Goal: Task Accomplishment & Management: Manage account settings

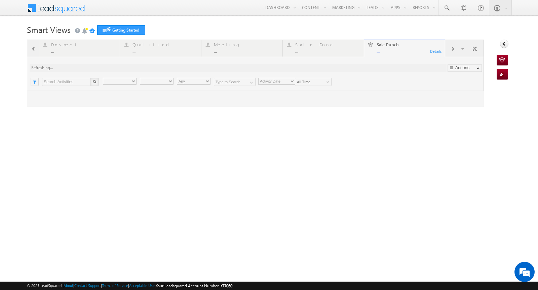
type input "Any Owner"
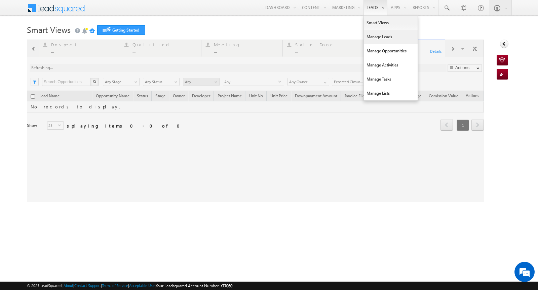
click at [370, 32] on link "Manage Leads" at bounding box center [391, 37] width 54 height 14
click at [370, 37] on link "Manage Leads" at bounding box center [391, 37] width 54 height 14
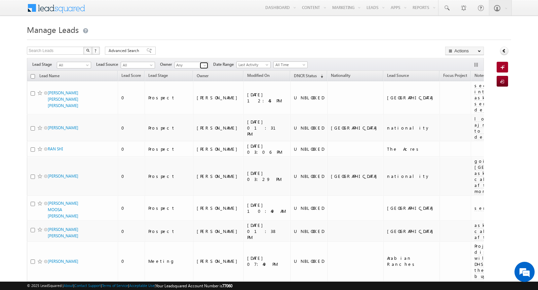
click at [202, 65] on span at bounding box center [204, 65] width 5 height 5
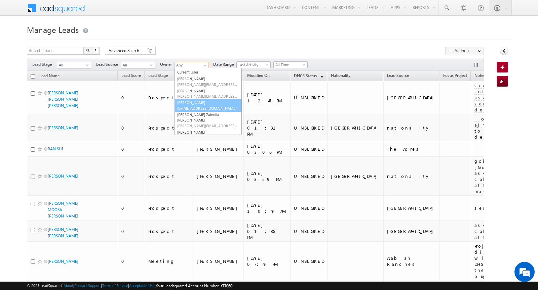
scroll to position [5, 0]
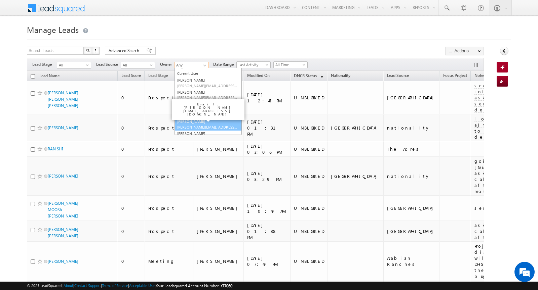
click at [199, 125] on span "syed.zainullahaque@indglobal.ae" at bounding box center [207, 127] width 61 height 5
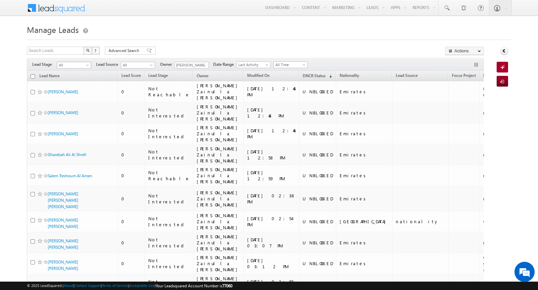
click at [83, 64] on span "All" at bounding box center [73, 65] width 32 height 6
click at [76, 78] on link "Contact" at bounding box center [74, 78] width 34 height 6
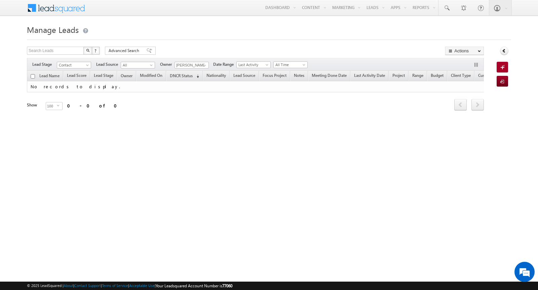
scroll to position [0, 0]
click at [83, 65] on span "Contact" at bounding box center [73, 65] width 32 height 6
click at [79, 86] on link "Prospect" at bounding box center [74, 85] width 34 height 6
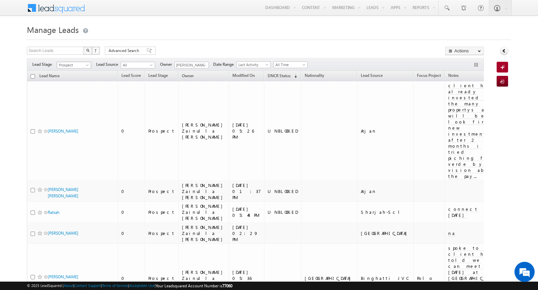
click at [86, 64] on span at bounding box center [87, 66] width 5 height 5
click at [79, 90] on link "Qualified" at bounding box center [74, 92] width 34 height 6
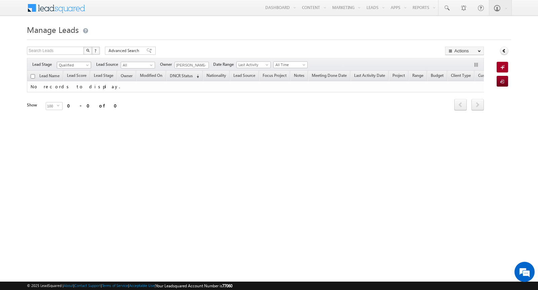
click at [87, 65] on span at bounding box center [87, 66] width 5 height 5
click at [74, 96] on link "Meeting" at bounding box center [74, 98] width 34 height 6
click at [82, 64] on span "Meeting" at bounding box center [73, 65] width 32 height 6
click at [76, 104] on link "Sale Done" at bounding box center [74, 105] width 34 height 6
click at [85, 66] on span at bounding box center [87, 66] width 5 height 5
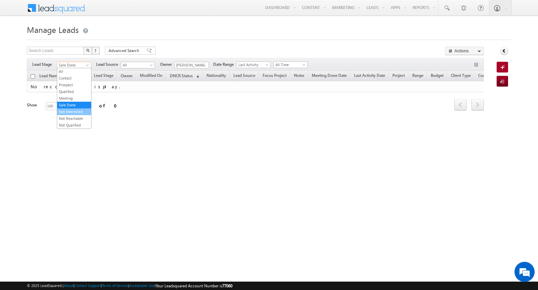
click at [77, 109] on link "Not Interested" at bounding box center [74, 112] width 34 height 6
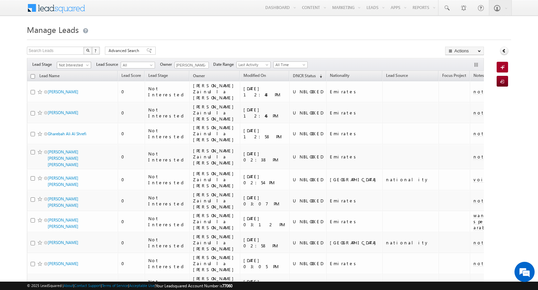
click at [84, 66] on span "Not Interested" at bounding box center [73, 65] width 32 height 6
click at [74, 122] on link "Not Qualified" at bounding box center [74, 125] width 34 height 6
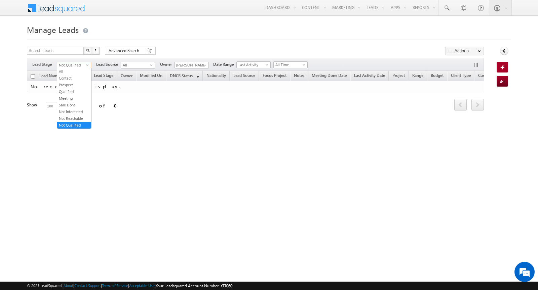
click at [85, 66] on span at bounding box center [87, 66] width 5 height 5
click at [77, 76] on link "Contact" at bounding box center [74, 78] width 34 height 6
click at [204, 65] on span at bounding box center [204, 65] width 5 height 5
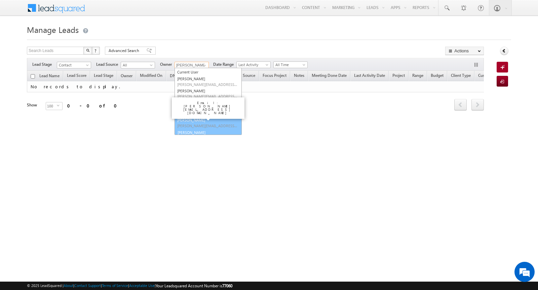
scroll to position [7, 0]
click at [200, 128] on link "Yash Rajput yash.rajput@indglobal.ae" at bounding box center [207, 134] width 67 height 13
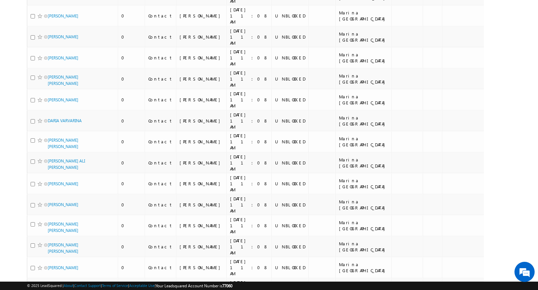
scroll to position [1665, 0]
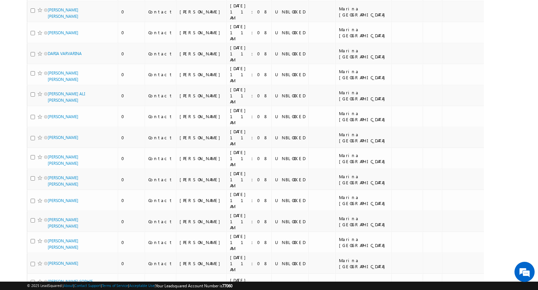
click at [48, 282] on li "200" at bounding box center [50, 285] width 16 height 7
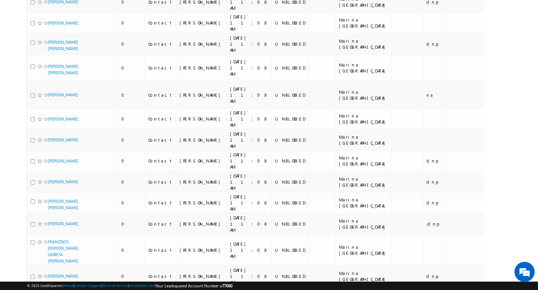
scroll to position [0, 0]
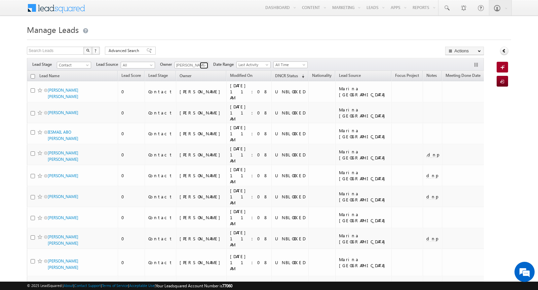
click at [203, 66] on span at bounding box center [204, 65] width 5 height 5
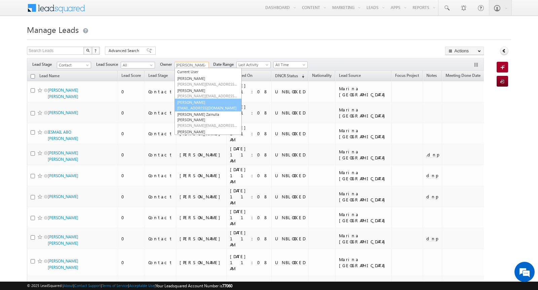
click at [199, 107] on span "rahul.raj@indglobal.ae" at bounding box center [207, 108] width 61 height 5
type input "Rahul Raj"
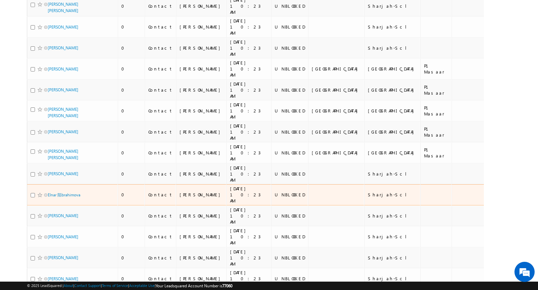
scroll to position [0, 0]
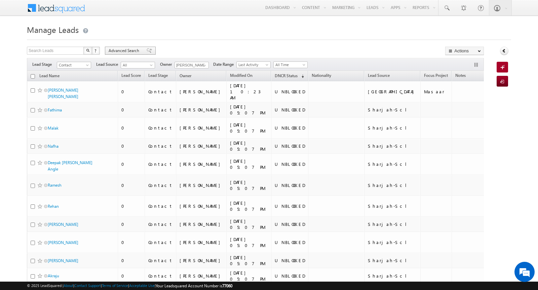
click at [125, 51] on span "Advanced Search" at bounding box center [125, 51] width 33 height 6
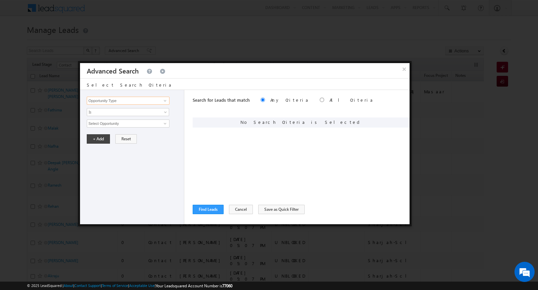
click at [135, 101] on input "Opportunity Type" at bounding box center [128, 101] width 83 height 8
click at [166, 100] on span at bounding box center [164, 100] width 5 height 5
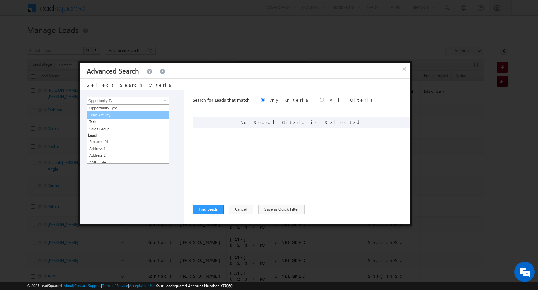
click at [150, 115] on link "Lead Activity" at bounding box center [128, 116] width 83 height 8
type input "Lead Activity"
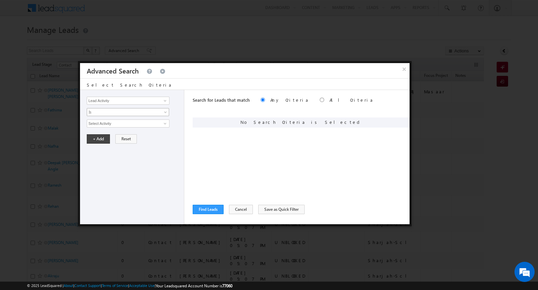
click at [148, 114] on span "Is" at bounding box center [123, 112] width 73 height 6
click at [139, 124] on link "Is Not" at bounding box center [128, 126] width 82 height 6
click at [139, 124] on input "Select Activity" at bounding box center [128, 124] width 83 height 8
click at [137, 137] on link "Outbound Phone Call Activity" at bounding box center [128, 137] width 83 height 8
type input "Outbound Phone Call Activity"
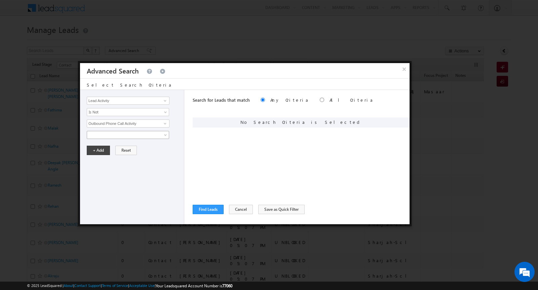
click at [134, 135] on span at bounding box center [123, 135] width 73 height 6
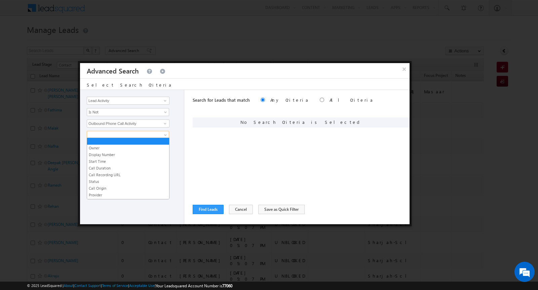
click at [174, 134] on div "Owner Display Number Start Time Call Duration Call Recording URL Status Call Or…" at bounding box center [134, 135] width 94 height 8
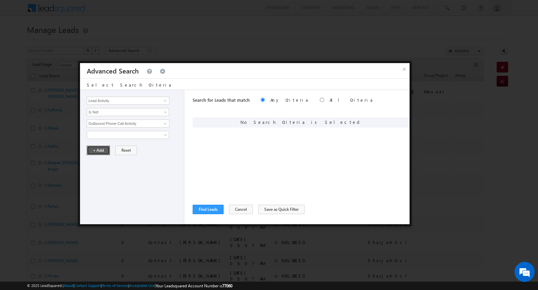
click at [98, 148] on button "+ Add" at bounding box center [98, 150] width 23 height 9
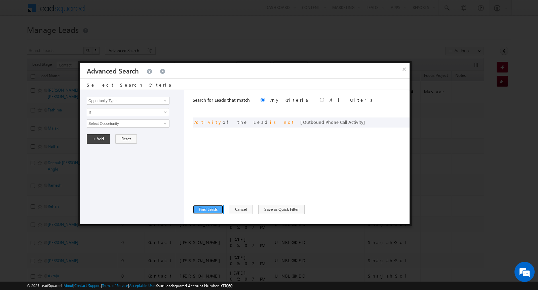
click at [198, 207] on button "Find Leads" at bounding box center [208, 209] width 31 height 9
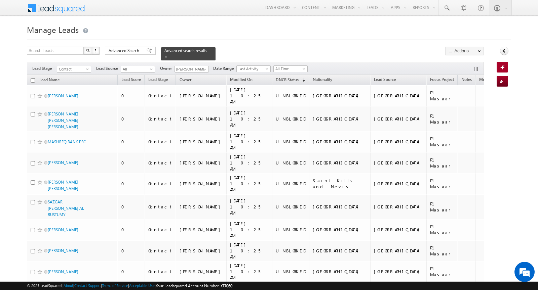
click at [32, 80] on input "checkbox" at bounding box center [33, 80] width 4 height 4
checkbox input "true"
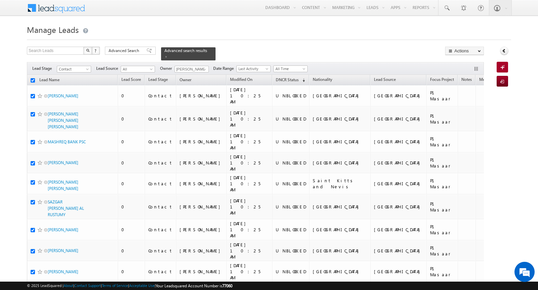
checkbox input "true"
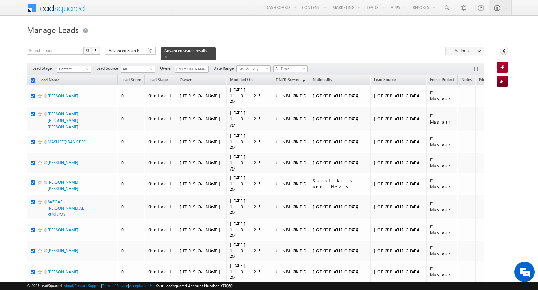
checkbox input "true"
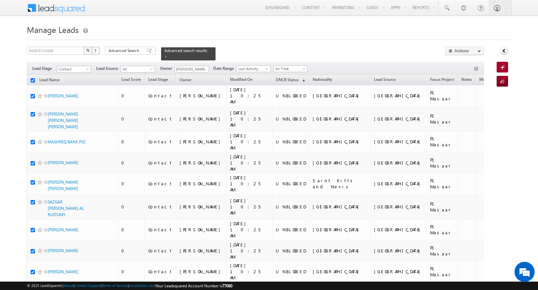
checkbox input "true"
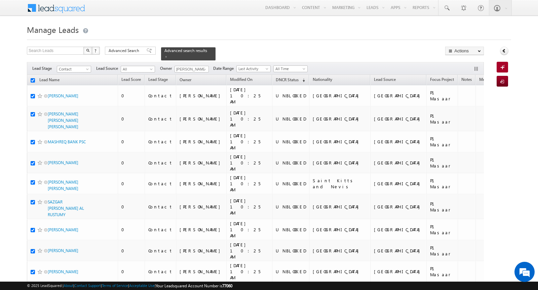
checkbox input "true"
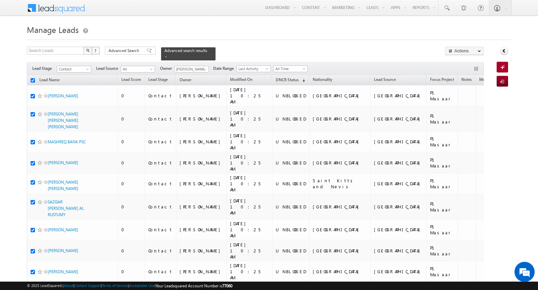
checkbox input "true"
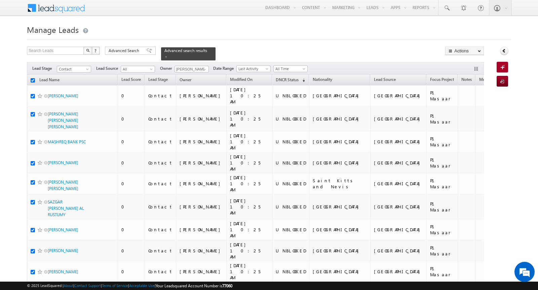
checkbox input "true"
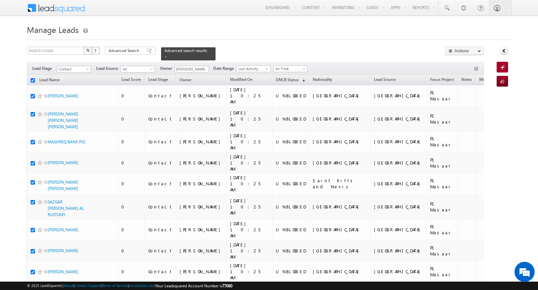
checkbox input "true"
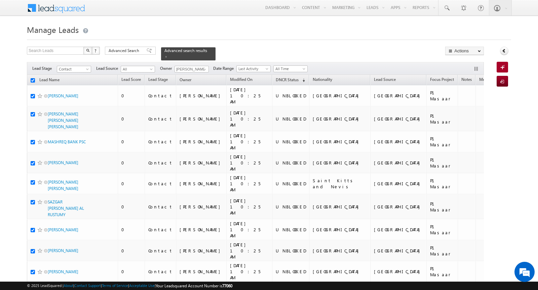
checkbox input "true"
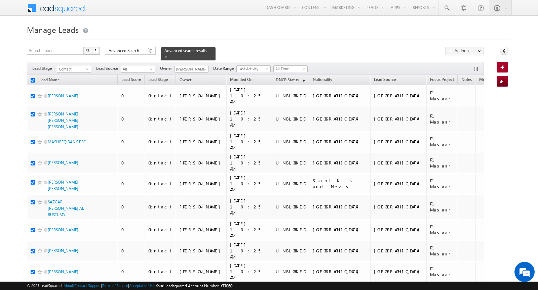
checkbox input "true"
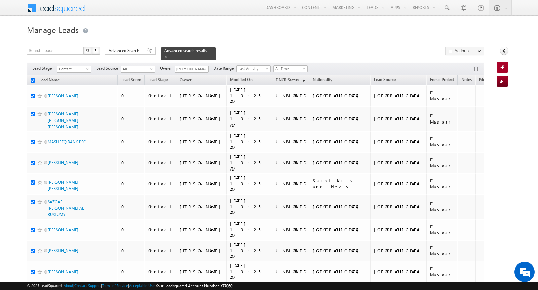
checkbox input "true"
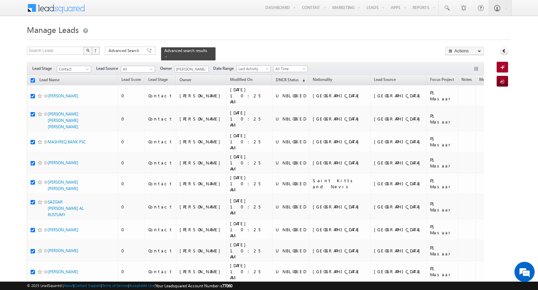
checkbox input "true"
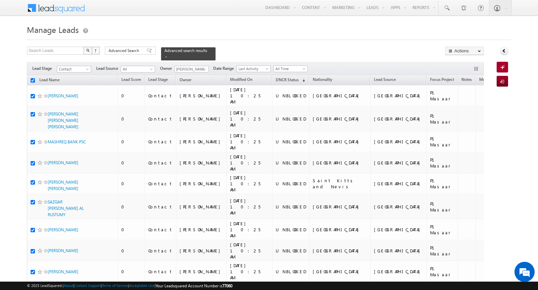
checkbox input "true"
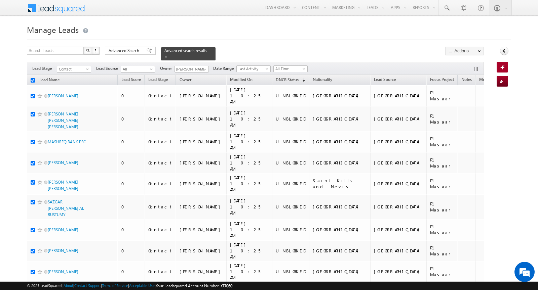
checkbox input "true"
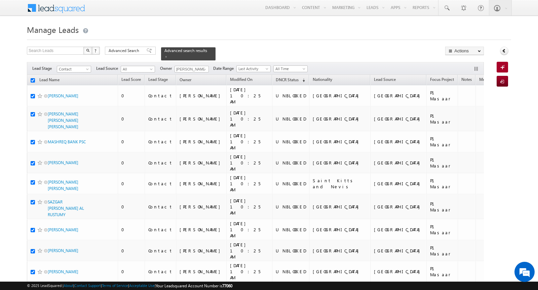
checkbox input "true"
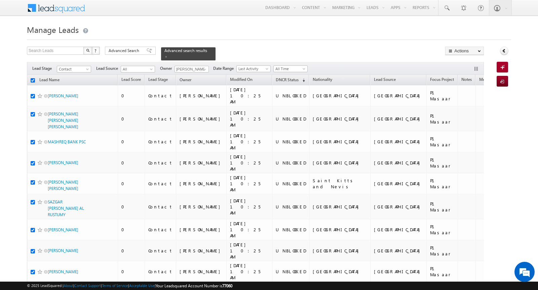
checkbox input "true"
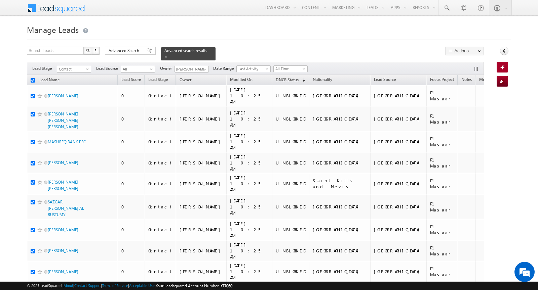
checkbox input "true"
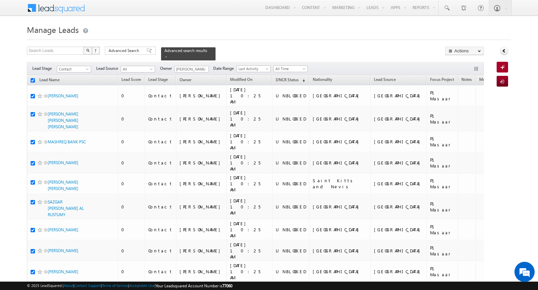
checkbox input "true"
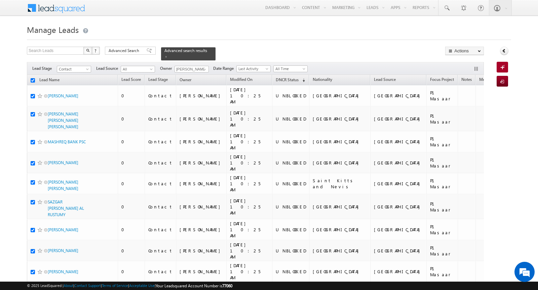
checkbox input "true"
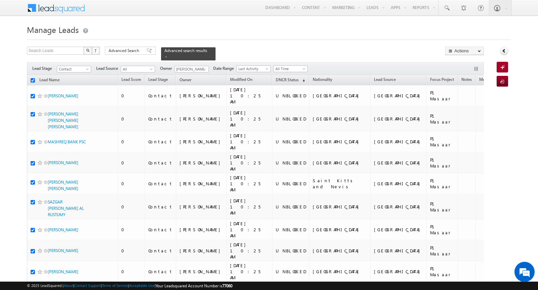
checkbox input "true"
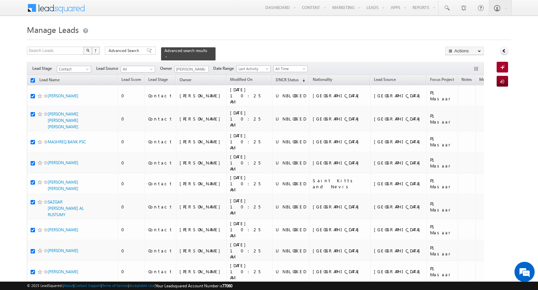
checkbox input "true"
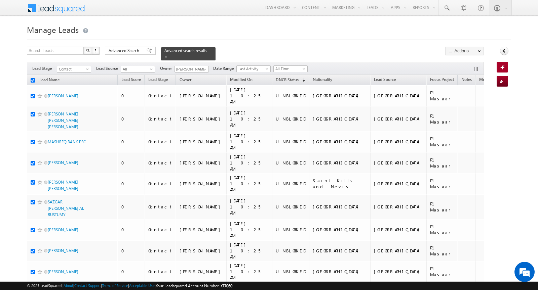
checkbox input "true"
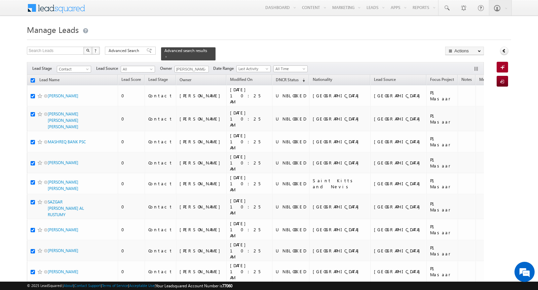
checkbox input "true"
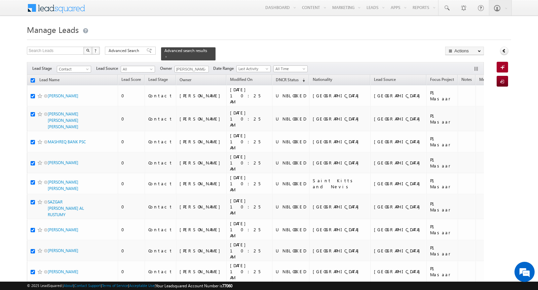
checkbox input "true"
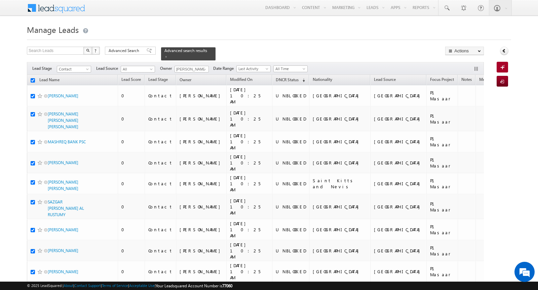
checkbox input "true"
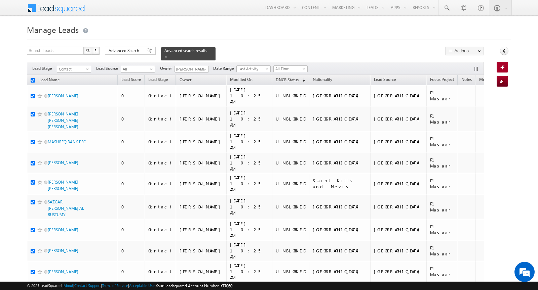
checkbox input "true"
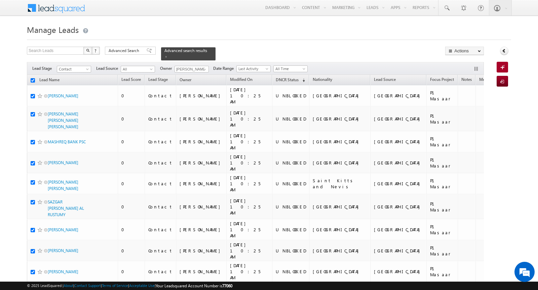
checkbox input "true"
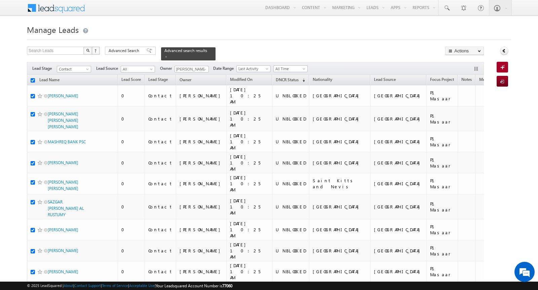
checkbox input "true"
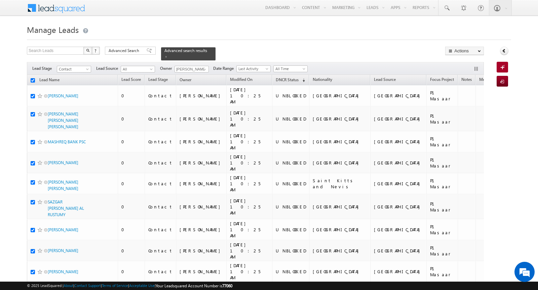
checkbox input "true"
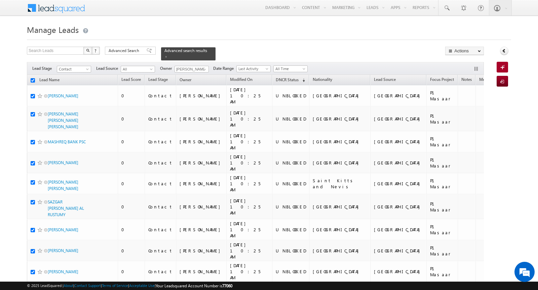
checkbox input "true"
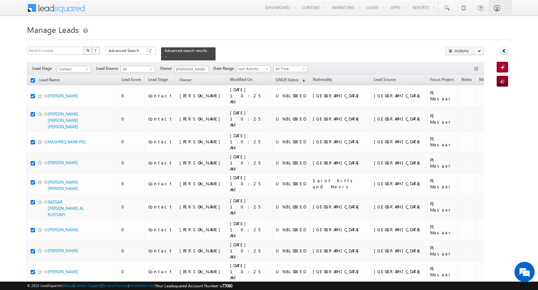
checkbox input "true"
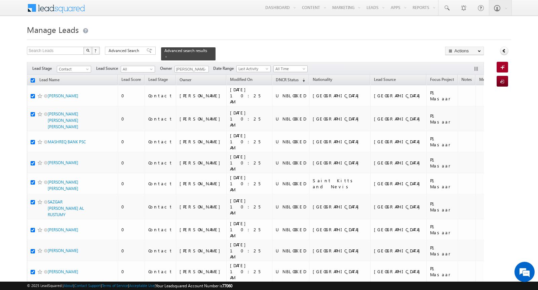
checkbox input "true"
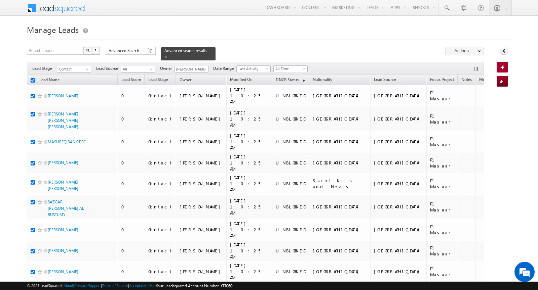
checkbox input "true"
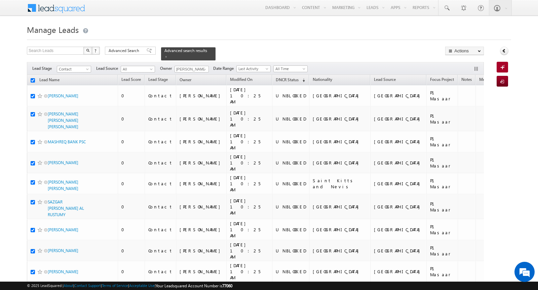
checkbox input "true"
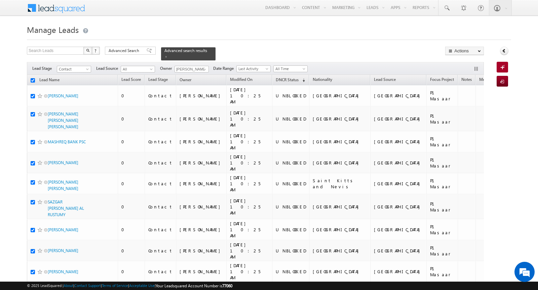
checkbox input "true"
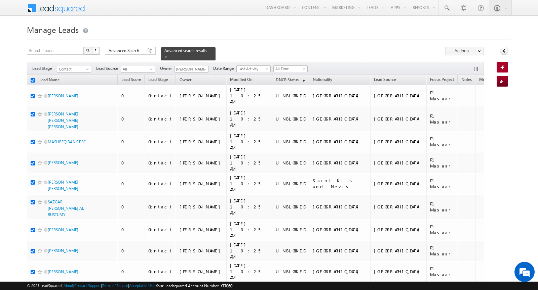
checkbox input "true"
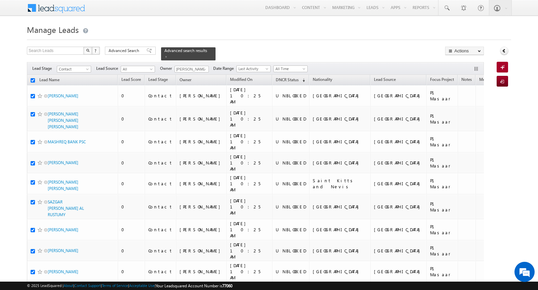
checkbox input "true"
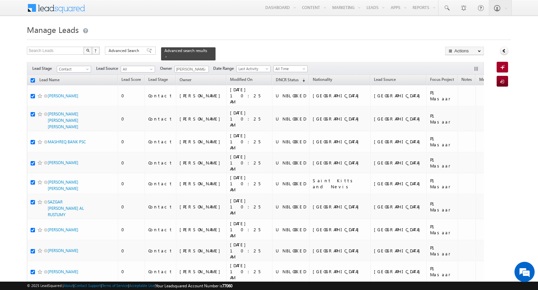
checkbox input "true"
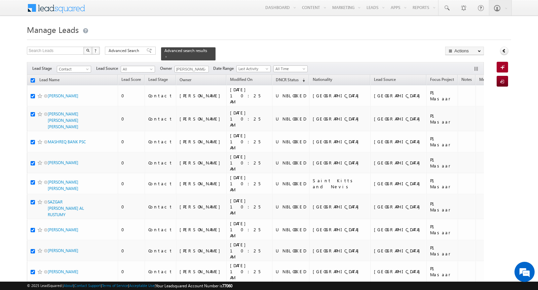
checkbox input "true"
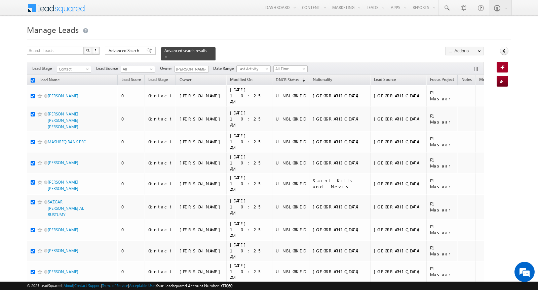
checkbox input "true"
click at [202, 69] on span at bounding box center [204, 69] width 5 height 5
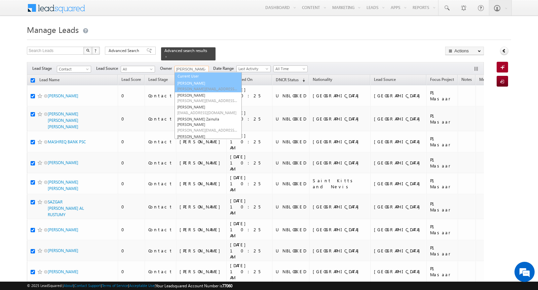
scroll to position [7, 0]
click at [231, 52] on div "Search Leads X ? 427 results found Advanced Search Advanced Search Advanced sea…" at bounding box center [255, 54] width 457 height 14
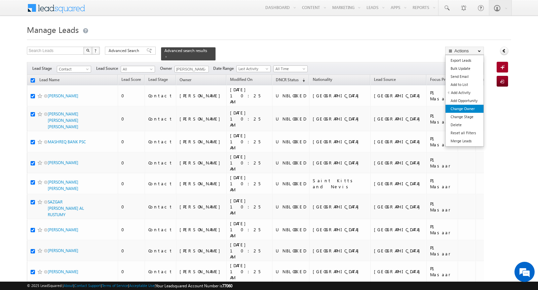
click at [457, 109] on link "Change Owner" at bounding box center [464, 109] width 38 height 8
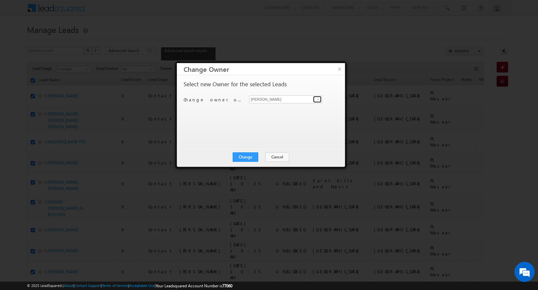
click at [317, 98] on span at bounding box center [317, 99] width 5 height 5
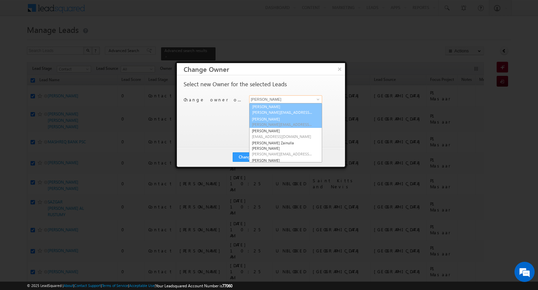
scroll to position [0, 0]
click at [259, 122] on span "mohammad.irfan@indglobal.ae" at bounding box center [282, 124] width 61 height 5
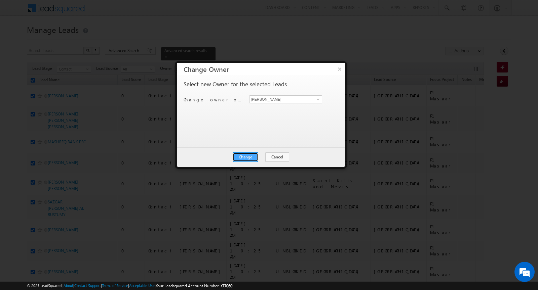
click at [244, 157] on button "Change" at bounding box center [246, 157] width 26 height 9
click at [265, 154] on button "Close" at bounding box center [262, 157] width 22 height 9
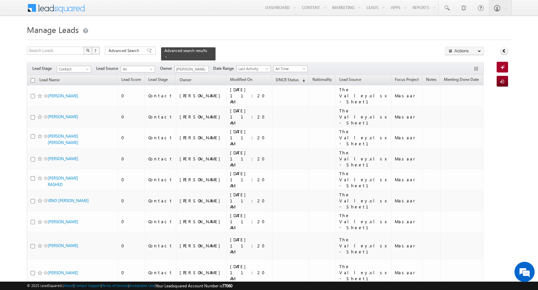
click at [32, 78] on input "checkbox" at bounding box center [33, 80] width 4 height 4
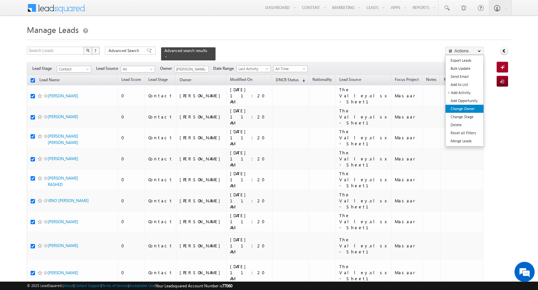
click at [471, 109] on link "Change Owner" at bounding box center [464, 109] width 38 height 8
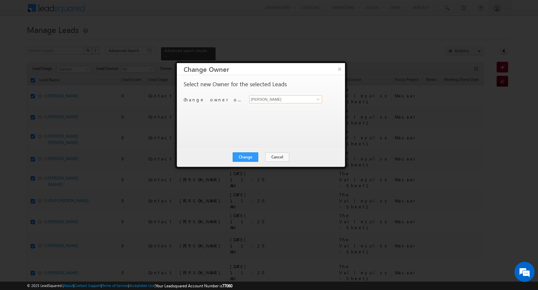
click at [290, 101] on input "[PERSON_NAME]" at bounding box center [285, 99] width 73 height 8
click at [245, 158] on button "Change" at bounding box center [246, 157] width 26 height 9
click at [265, 157] on button "Close" at bounding box center [262, 157] width 22 height 9
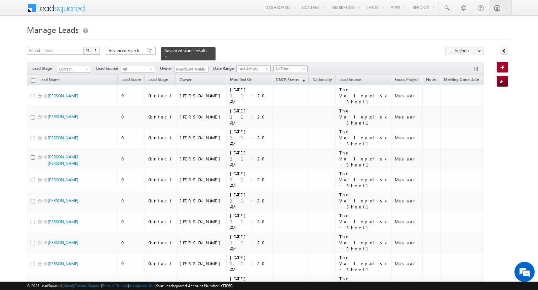
click at [33, 79] on input "checkbox" at bounding box center [33, 80] width 4 height 4
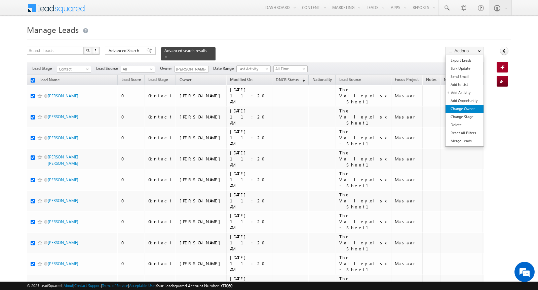
click at [475, 111] on link "Change Owner" at bounding box center [464, 109] width 38 height 8
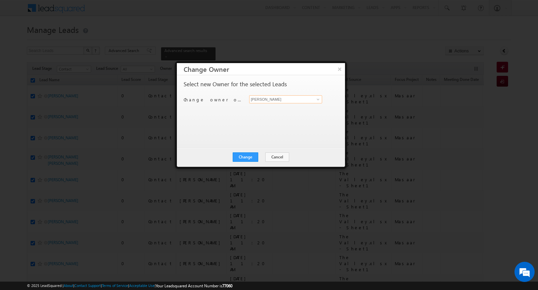
click at [297, 99] on input "[PERSON_NAME]" at bounding box center [285, 99] width 73 height 8
click at [278, 110] on span "Khyati@indglobal.ae" at bounding box center [282, 112] width 61 height 5
click at [246, 155] on button "Change" at bounding box center [246, 157] width 26 height 9
click at [256, 158] on button "Close" at bounding box center [262, 157] width 22 height 9
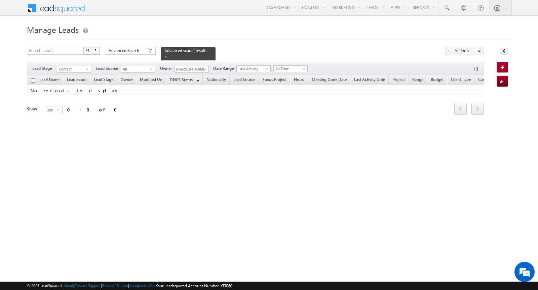
click at [79, 70] on span "Contact" at bounding box center [73, 69] width 32 height 6
click at [220, 51] on div "Search Leads X ? 0 results found Advanced Search Advanced Search Advanced searc…" at bounding box center [255, 54] width 457 height 14
click at [164, 55] on span at bounding box center [165, 56] width 3 height 3
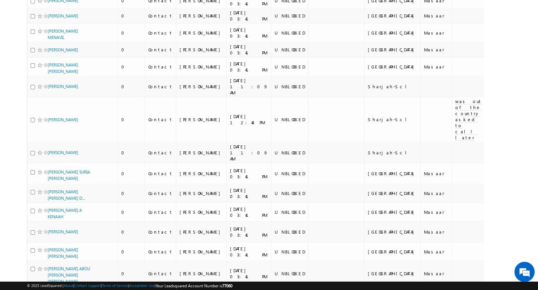
scroll to position [3736, 0]
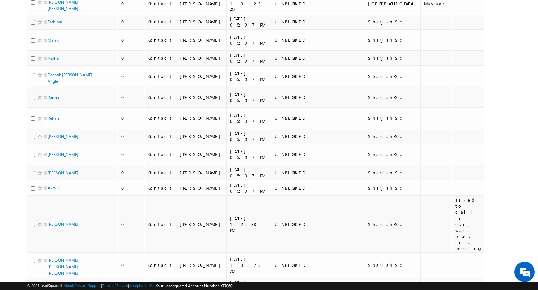
scroll to position [0, 0]
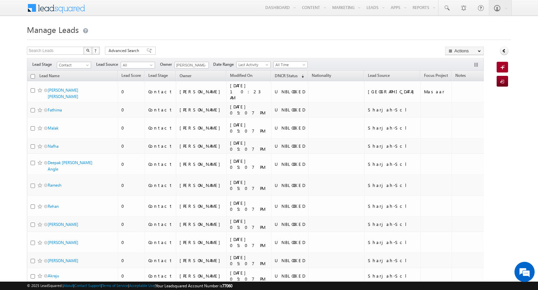
click at [85, 62] on link "Contact" at bounding box center [74, 65] width 34 height 7
click at [204, 64] on span at bounding box center [204, 65] width 5 height 5
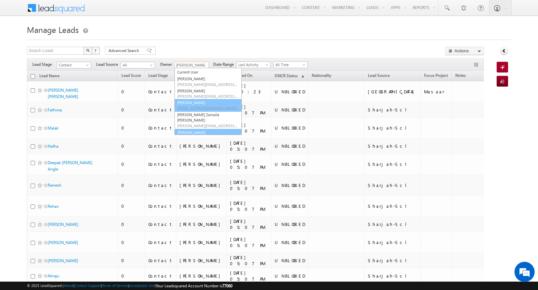
scroll to position [7, 0]
click at [190, 128] on link "Yash Rajput yash.rajput@indglobal.ae" at bounding box center [207, 134] width 67 height 13
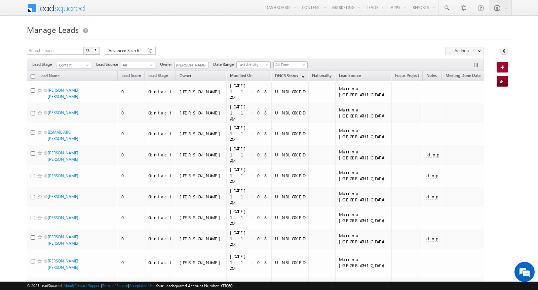
click at [82, 63] on span "Contact" at bounding box center [73, 65] width 32 height 6
click at [83, 63] on span "Contact" at bounding box center [73, 65] width 32 height 6
click at [80, 116] on link "Not Reachable" at bounding box center [74, 119] width 34 height 6
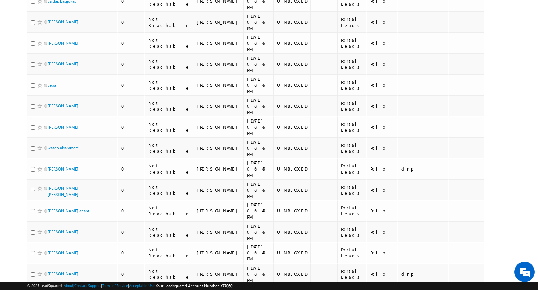
scroll to position [0, 0]
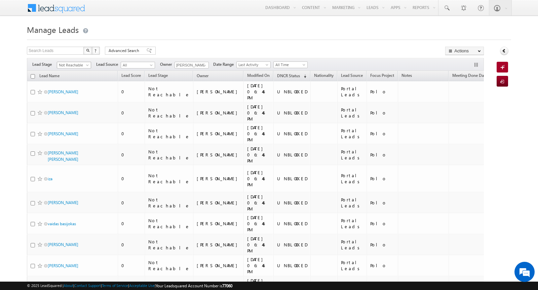
click at [88, 64] on span at bounding box center [87, 66] width 5 height 5
click at [73, 123] on link "Not Qualified" at bounding box center [74, 125] width 34 height 6
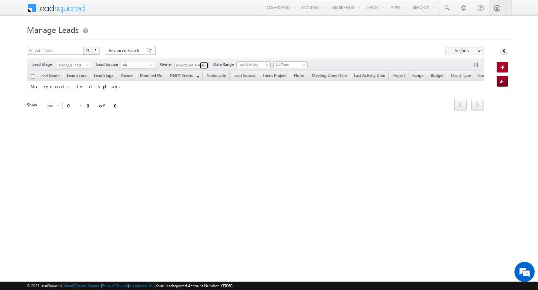
click at [205, 66] on span at bounding box center [204, 65] width 5 height 5
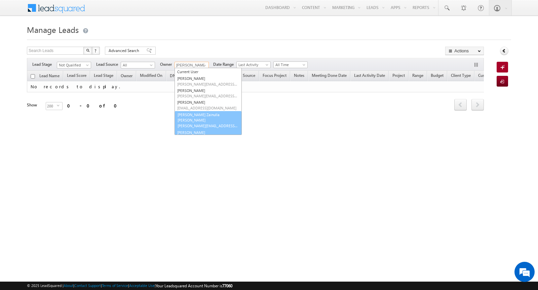
scroll to position [7, 0]
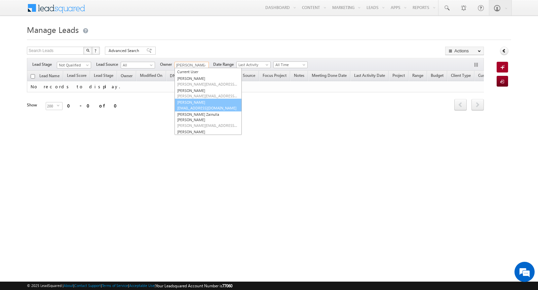
click at [194, 108] on span "rahul.raj@indglobal.ae" at bounding box center [207, 108] width 61 height 5
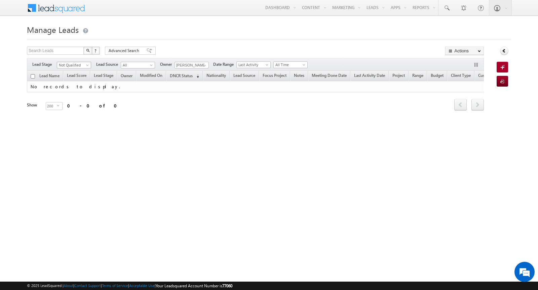
click at [86, 66] on span at bounding box center [87, 66] width 5 height 5
click at [75, 80] on link "Contact" at bounding box center [74, 78] width 34 height 6
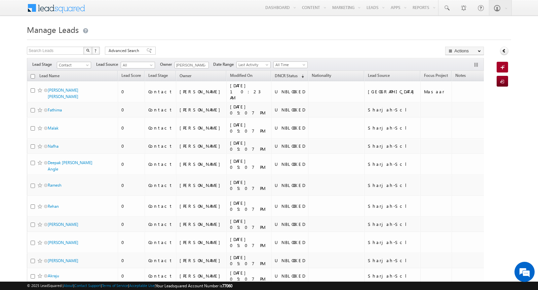
click at [33, 74] on input "checkbox" at bounding box center [33, 76] width 4 height 4
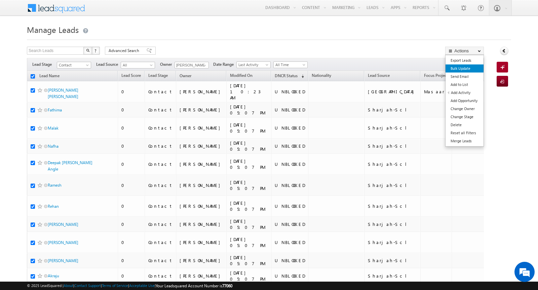
click at [473, 68] on link "Bulk Update" at bounding box center [464, 69] width 38 height 8
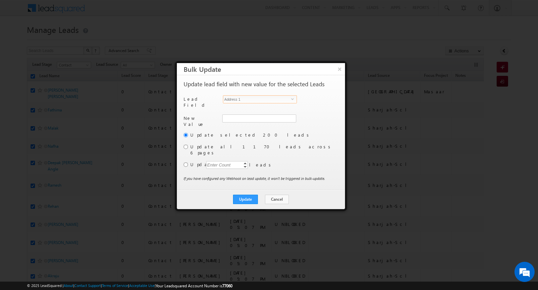
click at [288, 99] on span "Address 1" at bounding box center [257, 99] width 68 height 7
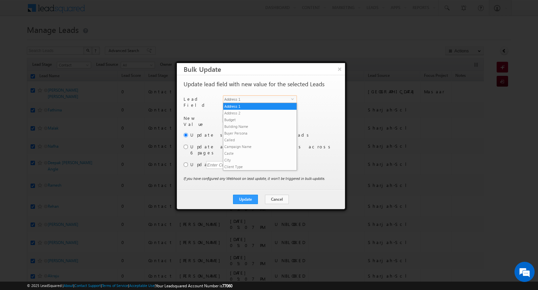
click at [288, 99] on span "Address 1" at bounding box center [257, 99] width 68 height 7
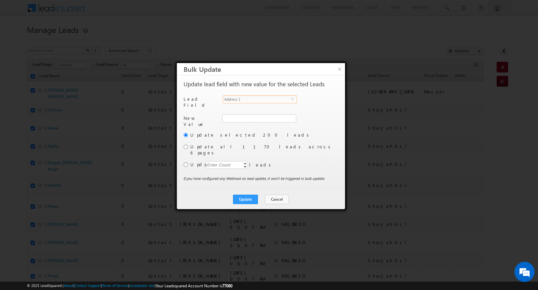
click at [277, 96] on span "Address 1" at bounding box center [257, 99] width 68 height 7
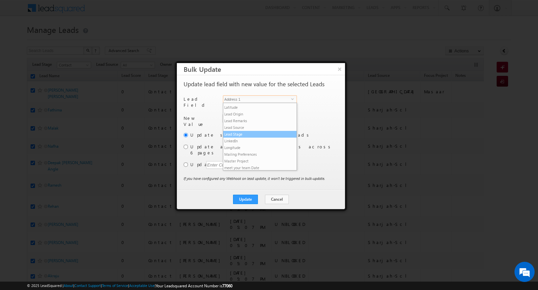
click at [261, 131] on li "Lead Stage" at bounding box center [259, 134] width 73 height 7
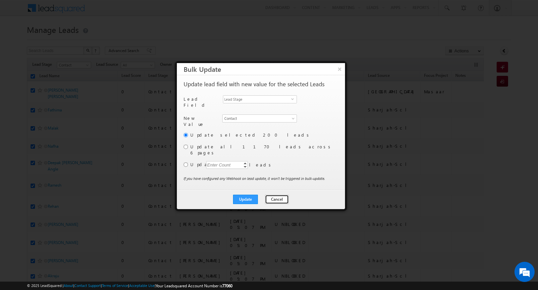
click at [275, 195] on button "Cancel" at bounding box center [277, 199] width 24 height 9
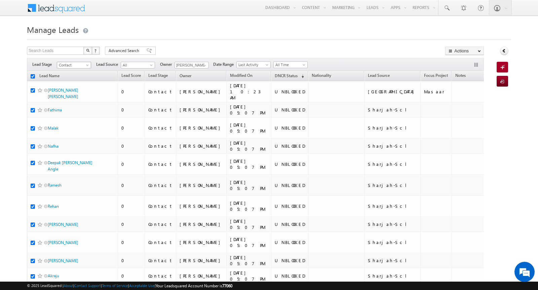
click at [84, 64] on span "Contact" at bounding box center [73, 65] width 32 height 6
click at [73, 124] on link "Not Qualified" at bounding box center [74, 125] width 34 height 6
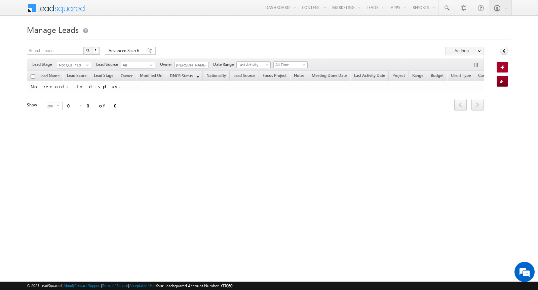
click at [83, 65] on span "Not Qualified" at bounding box center [73, 65] width 32 height 6
click at [77, 80] on link "Contact" at bounding box center [74, 78] width 34 height 6
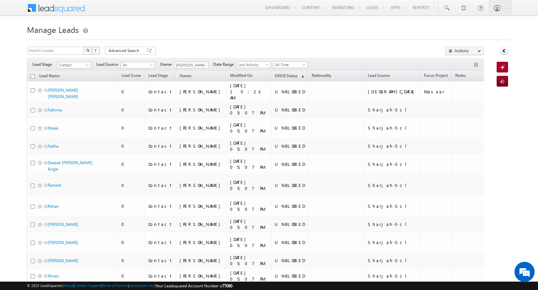
click at [33, 76] on input "checkbox" at bounding box center [33, 76] width 4 height 4
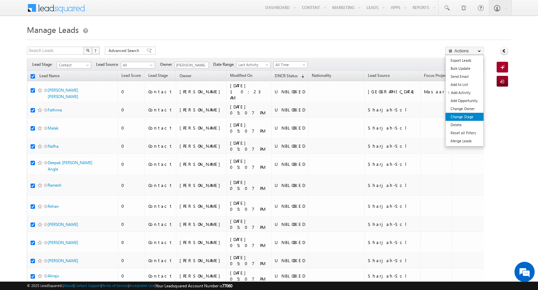
click at [471, 115] on link "Change Stage" at bounding box center [464, 117] width 38 height 8
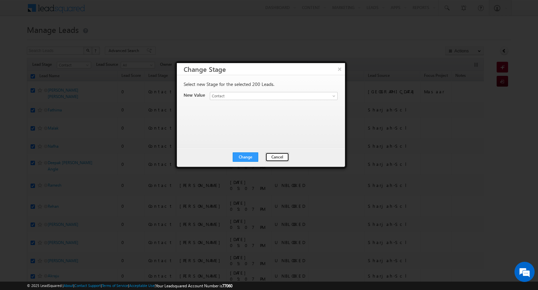
click at [281, 156] on button "Cancel" at bounding box center [277, 157] width 24 height 9
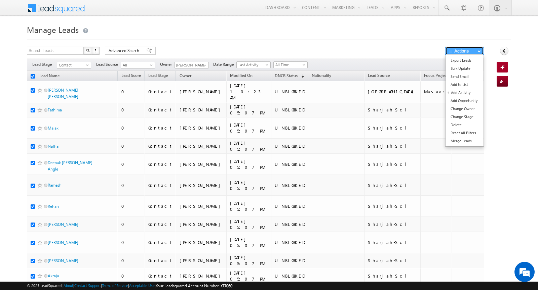
click at [466, 52] on button "Actions" at bounding box center [464, 51] width 39 height 8
click at [466, 68] on link "Bulk Update" at bounding box center [464, 69] width 38 height 8
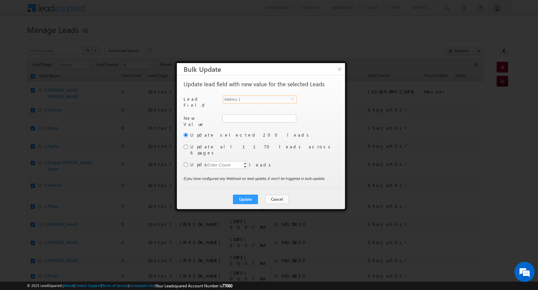
click at [270, 101] on span "Address 1" at bounding box center [257, 99] width 68 height 7
click at [322, 133] on label "Update selected 200 leads" at bounding box center [263, 135] width 147 height 6
click at [290, 101] on span "Salary" at bounding box center [257, 99] width 68 height 7
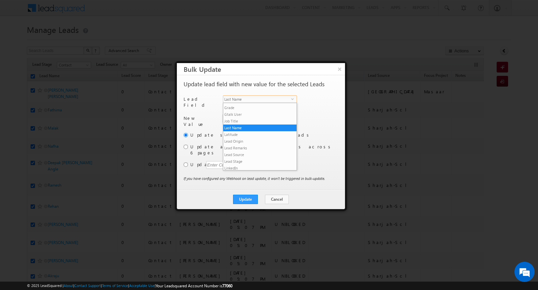
scroll to position [196, 0]
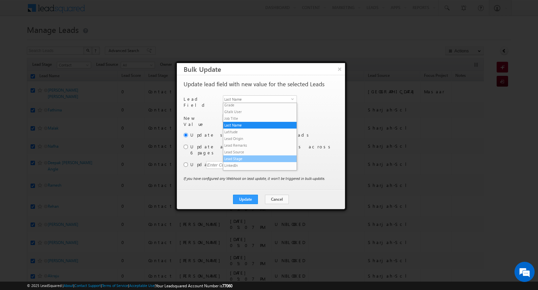
click at [251, 156] on li "Lead Stage" at bounding box center [259, 159] width 73 height 7
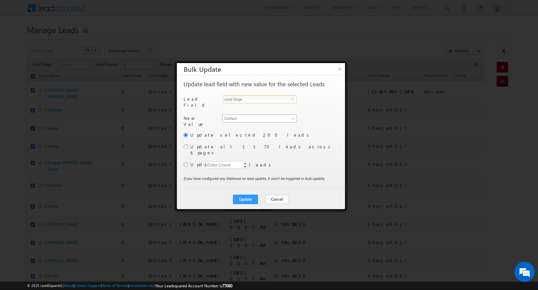
click at [244, 118] on span "Contact" at bounding box center [256, 119] width 66 height 6
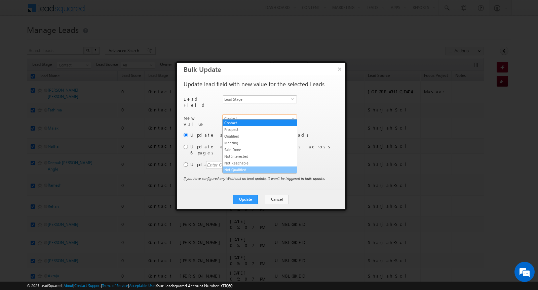
click at [251, 167] on link "Not Qualified" at bounding box center [260, 170] width 74 height 6
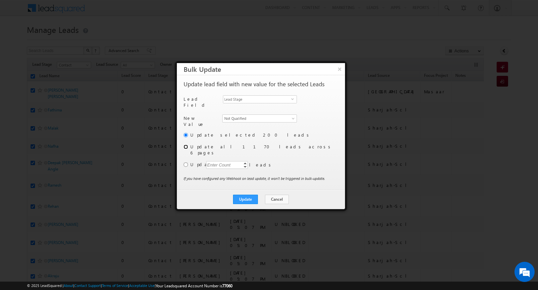
click at [185, 145] on input "radio" at bounding box center [186, 147] width 4 height 4
click at [250, 195] on button "Update" at bounding box center [245, 199] width 25 height 9
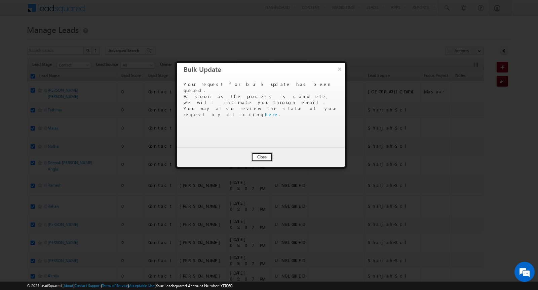
click at [262, 156] on button "Close" at bounding box center [262, 157] width 22 height 9
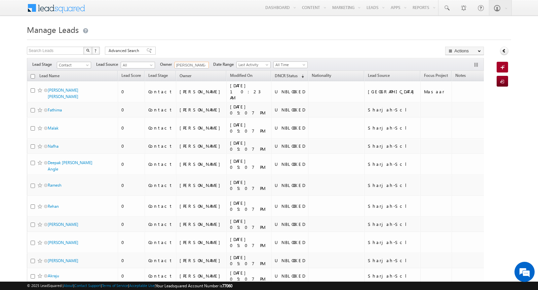
click at [196, 64] on input "[PERSON_NAME]" at bounding box center [191, 65] width 34 height 7
click at [200, 66] on link at bounding box center [204, 65] width 8 height 7
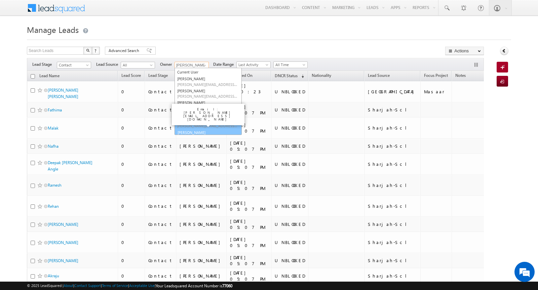
scroll to position [7, 0]
click at [192, 128] on link "Yash Rajput yash.rajput@indglobal.ae" at bounding box center [207, 134] width 67 height 13
type input "[PERSON_NAME]"
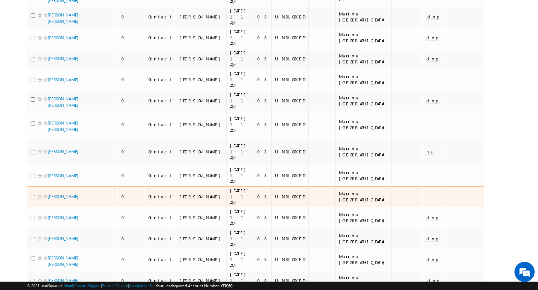
scroll to position [0, 0]
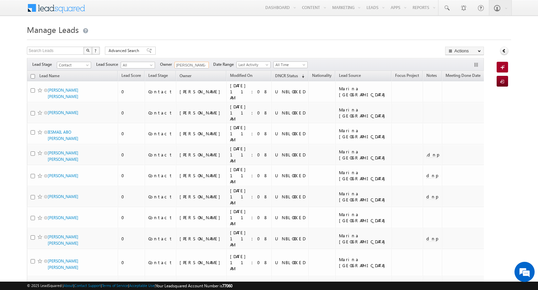
click at [33, 75] on input "checkbox" at bounding box center [33, 76] width 4 height 4
checkbox input "true"
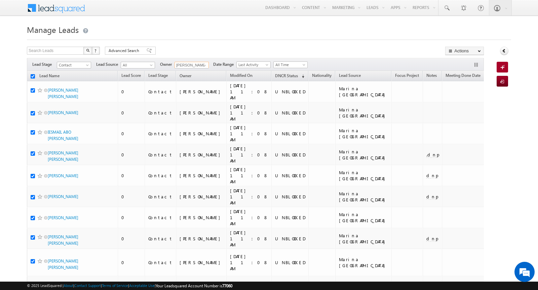
checkbox input "true"
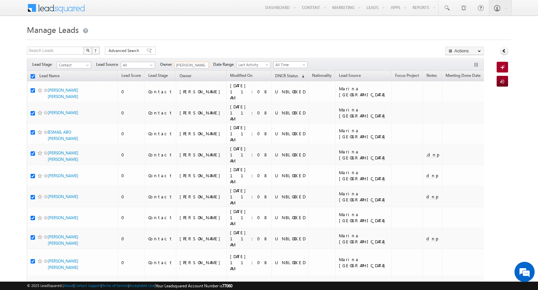
checkbox input "true"
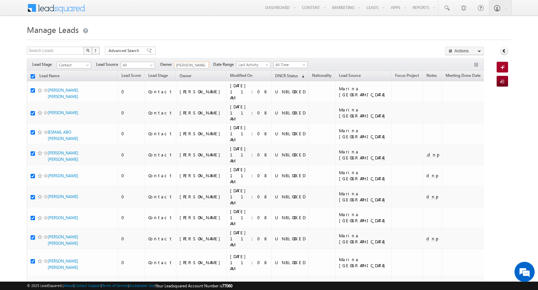
checkbox input "true"
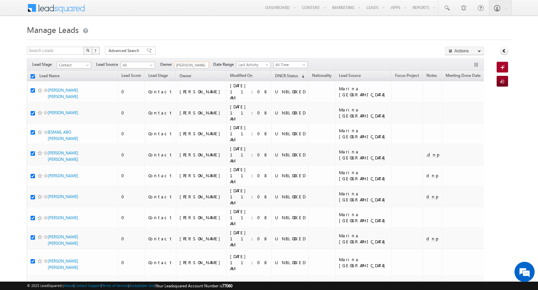
checkbox input "true"
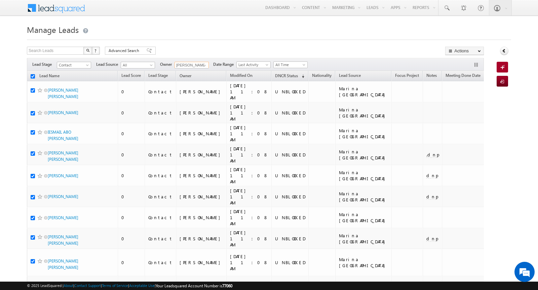
checkbox input "true"
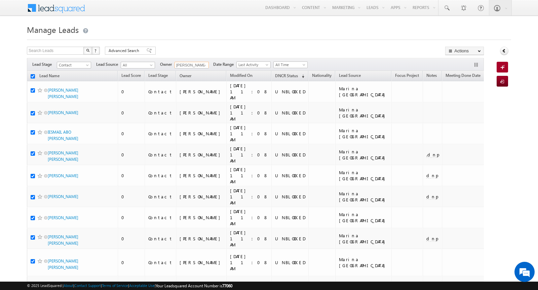
checkbox input "true"
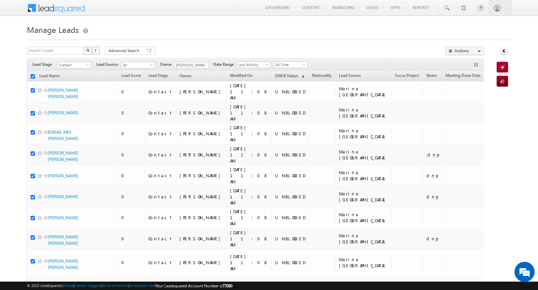
checkbox input "true"
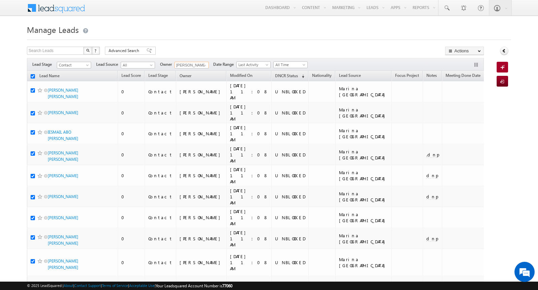
checkbox input "true"
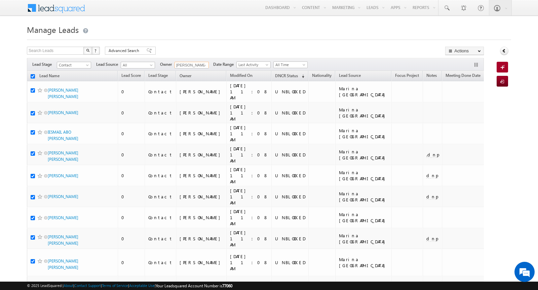
checkbox input "true"
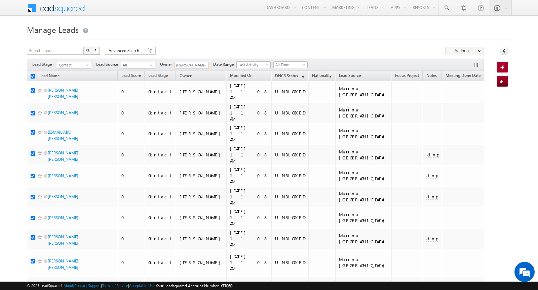
checkbox input "true"
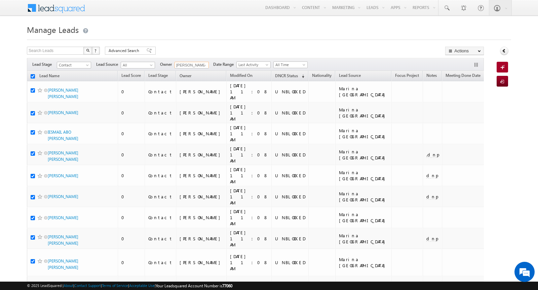
checkbox input "true"
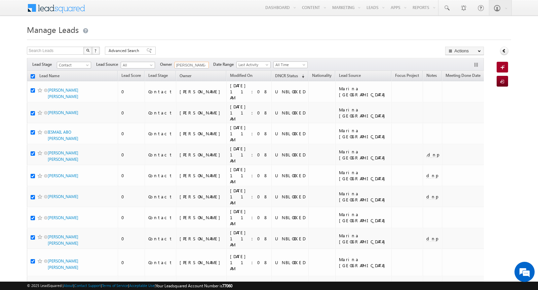
checkbox input "true"
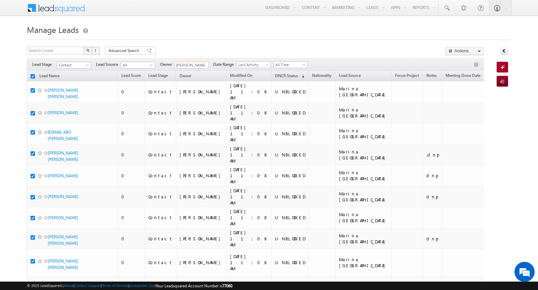
checkbox input "true"
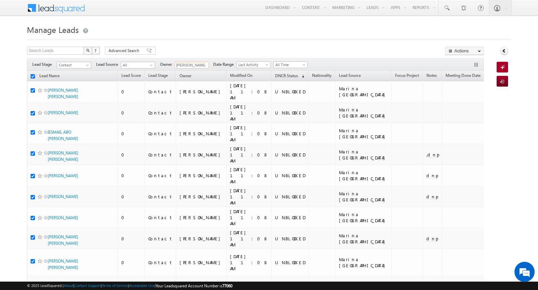
checkbox input "true"
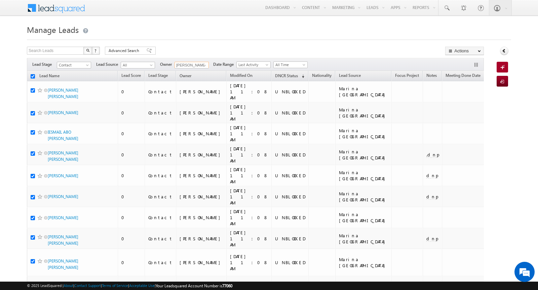
checkbox input "true"
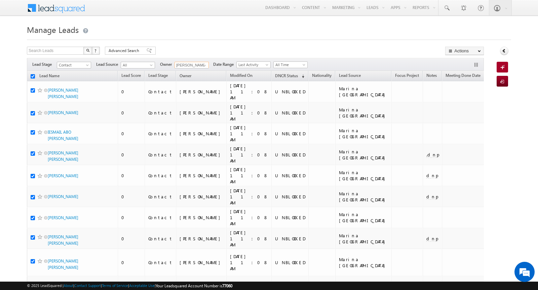
checkbox input "true"
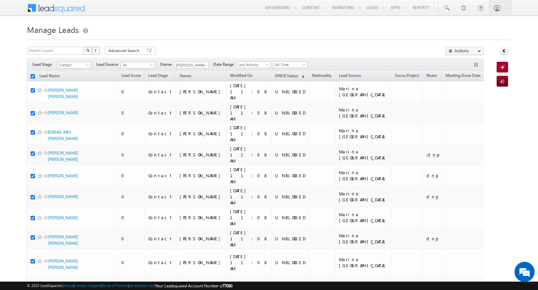
checkbox input "true"
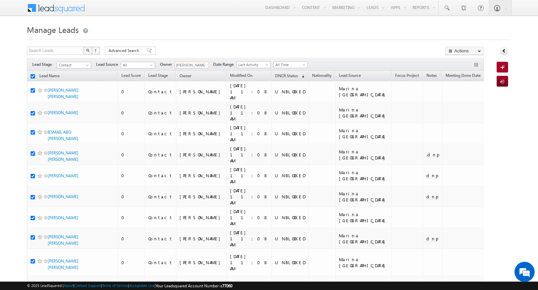
checkbox input "true"
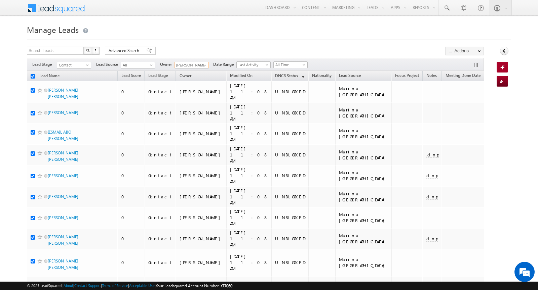
checkbox input "true"
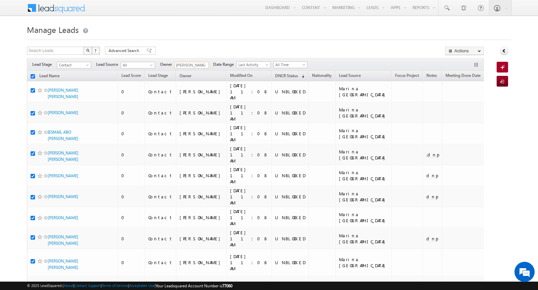
checkbox input "true"
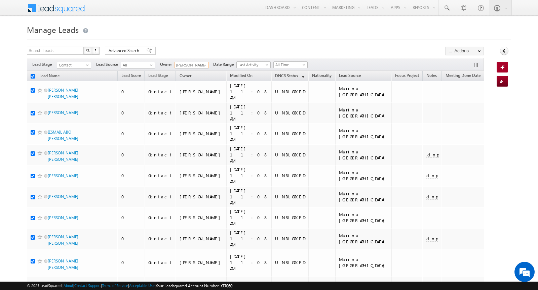
checkbox input "true"
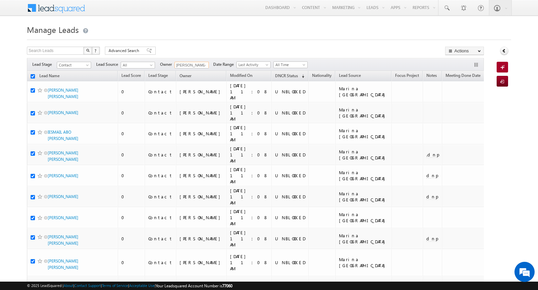
checkbox input "true"
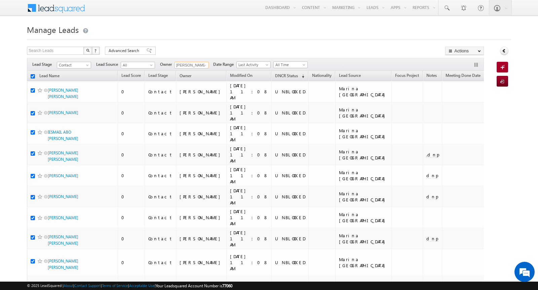
checkbox input "true"
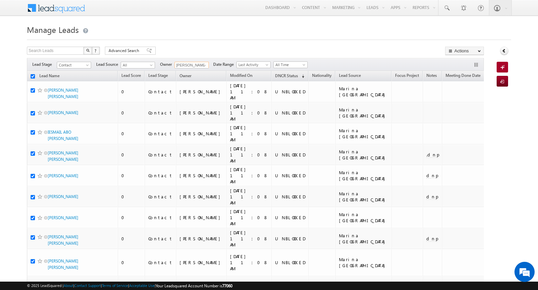
checkbox input "true"
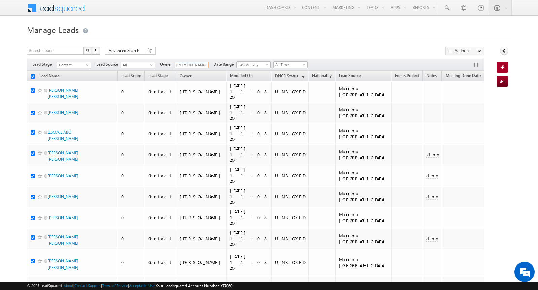
checkbox input "true"
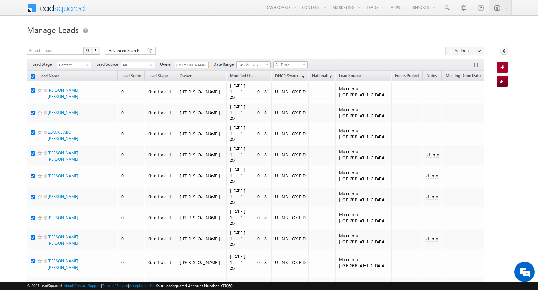
checkbox input "true"
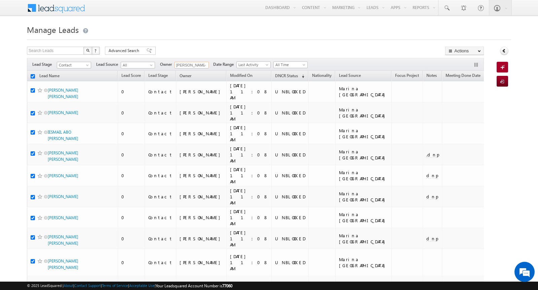
checkbox input "true"
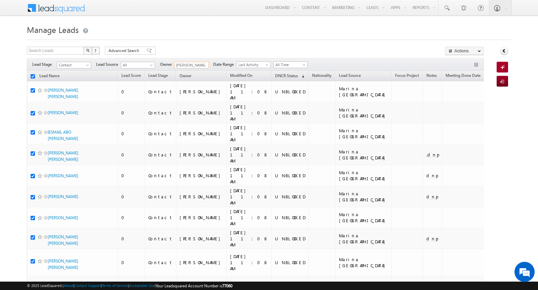
checkbox input "true"
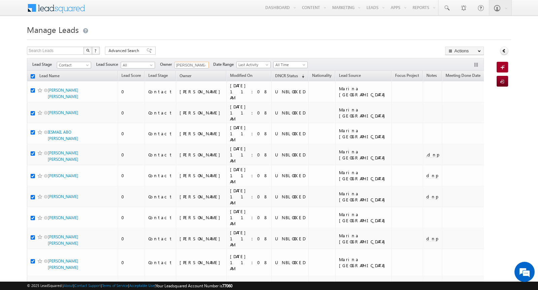
checkbox input "true"
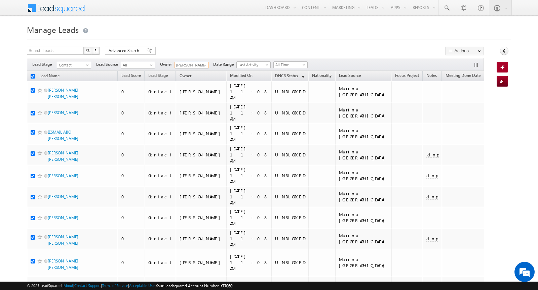
checkbox input "true"
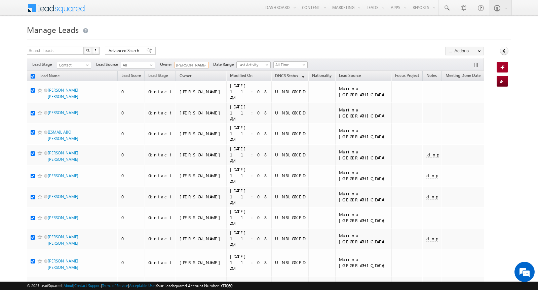
checkbox input "true"
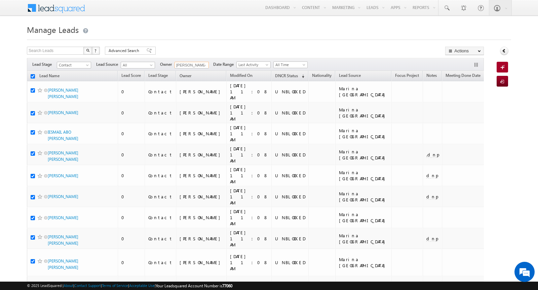
checkbox input "true"
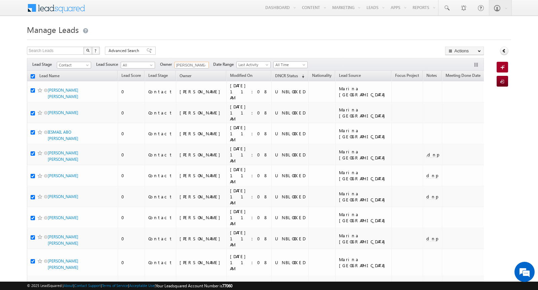
checkbox input "true"
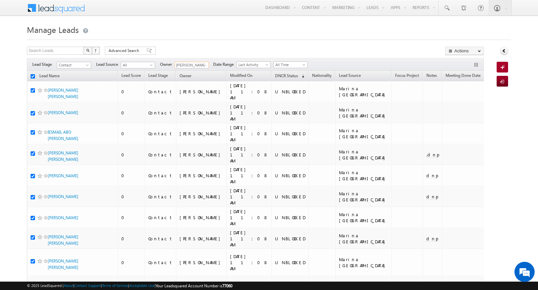
checkbox input "true"
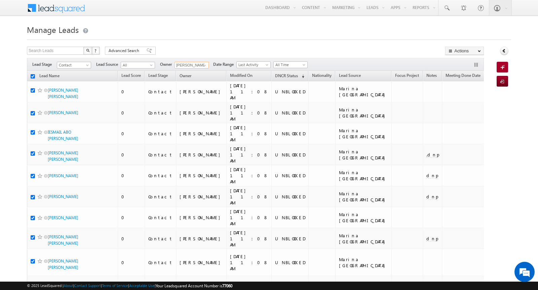
checkbox input "true"
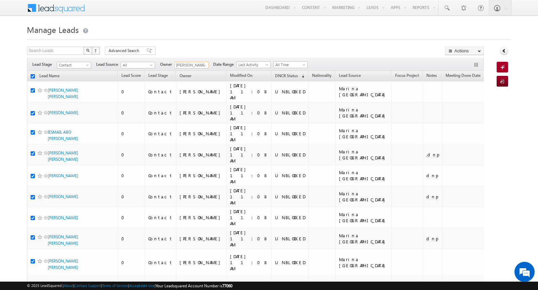
checkbox input "true"
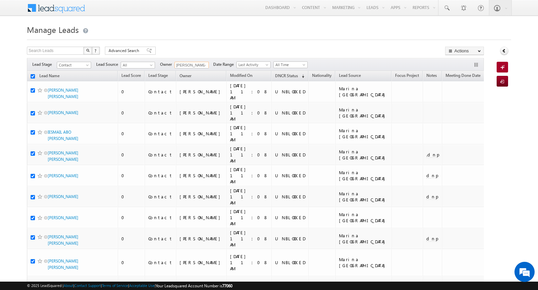
checkbox input "true"
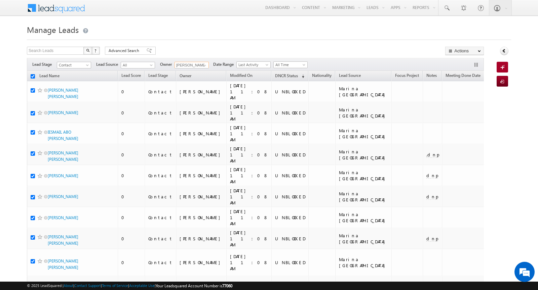
checkbox input "true"
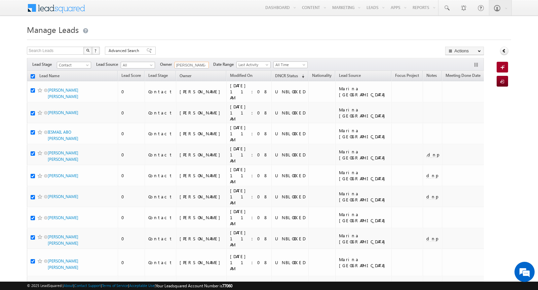
checkbox input "true"
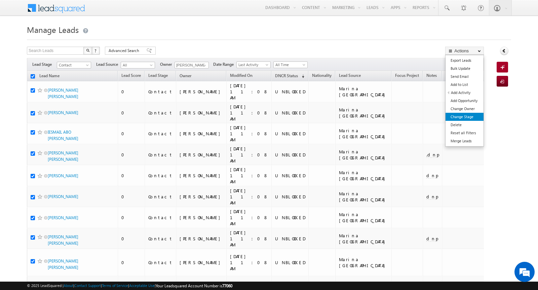
click at [475, 115] on link "Change Stage" at bounding box center [464, 117] width 38 height 8
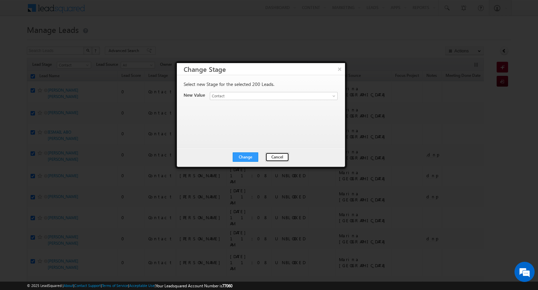
click at [275, 153] on button "Cancel" at bounding box center [277, 157] width 24 height 9
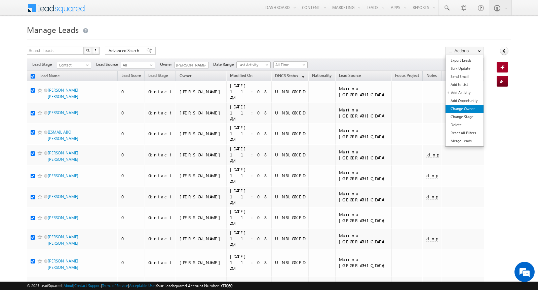
click at [467, 110] on link "Change Owner" at bounding box center [464, 109] width 38 height 8
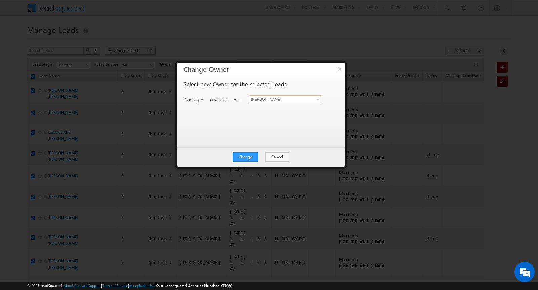
click at [300, 101] on input "[PERSON_NAME]" at bounding box center [285, 99] width 73 height 8
click at [295, 110] on span "rahul.raj@indglobal.ae" at bounding box center [282, 112] width 61 height 5
click at [244, 156] on button "Change" at bounding box center [246, 157] width 26 height 9
click at [262, 156] on button "Close" at bounding box center [262, 157] width 22 height 9
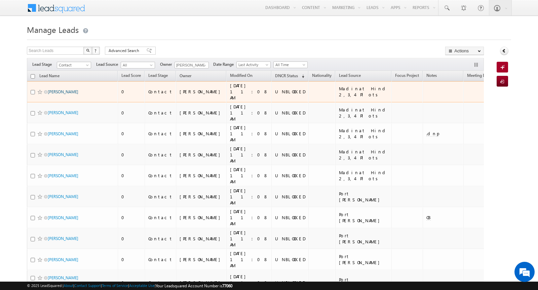
click at [61, 91] on link "[PERSON_NAME]" at bounding box center [63, 91] width 31 height 5
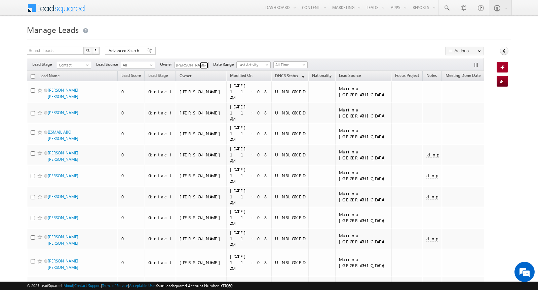
click at [202, 66] on span at bounding box center [204, 65] width 5 height 5
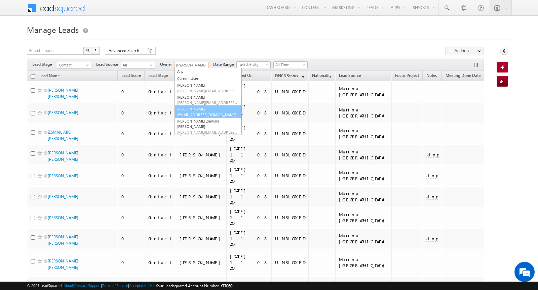
click at [198, 114] on span "rahul.raj@indglobal.ae" at bounding box center [207, 114] width 61 height 5
type input "Rahul Raj"
